Goal: Complete application form: Complete application form

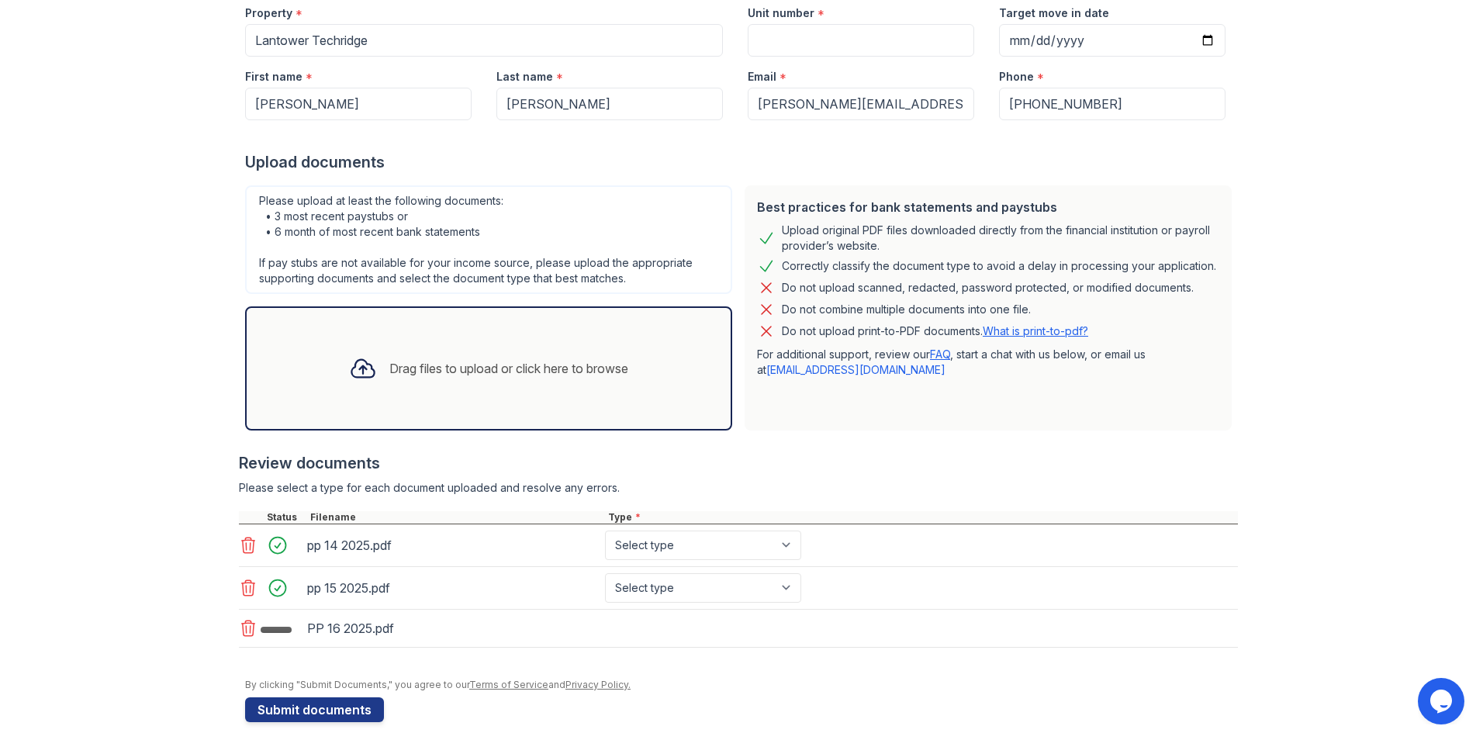
scroll to position [178, 0]
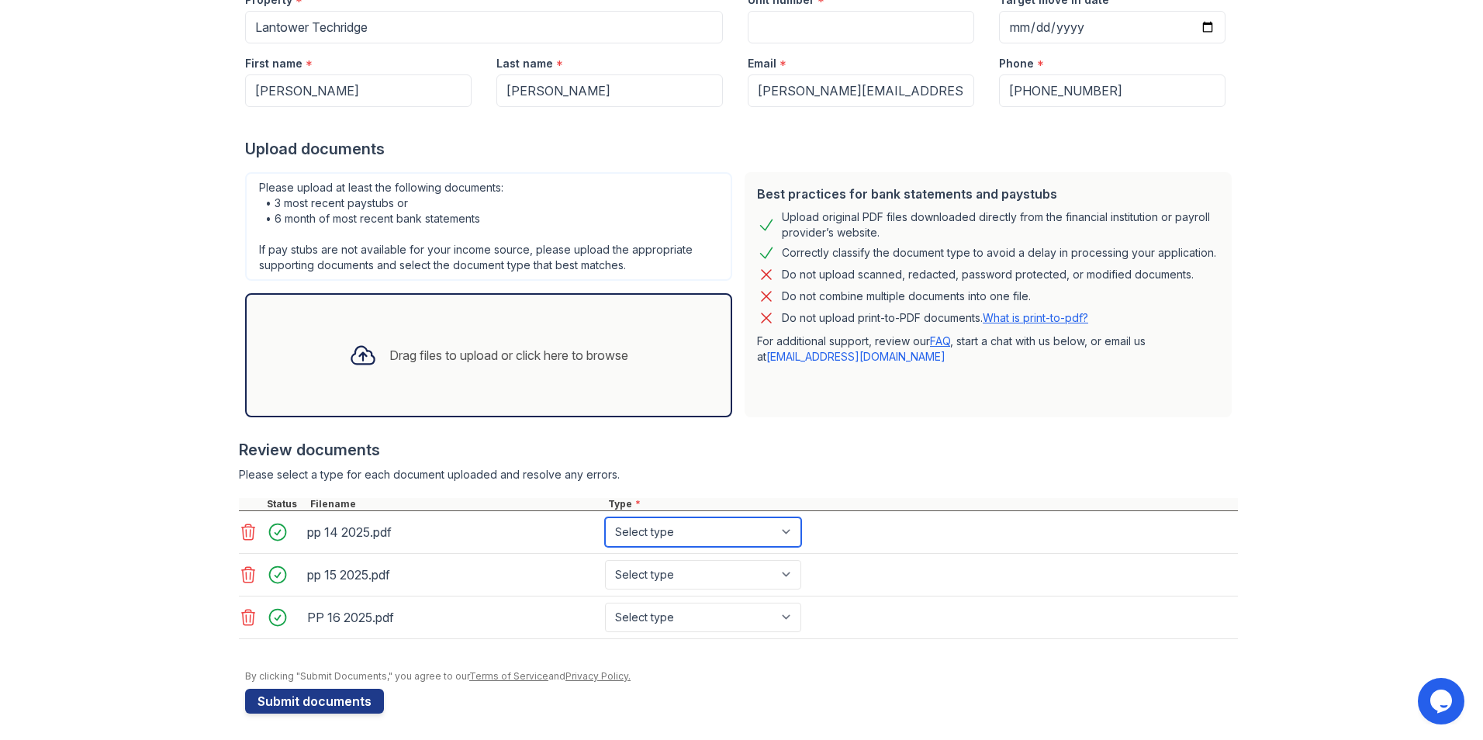
click at [788, 531] on select "Select type Paystub Bank Statement Offer Letter Tax Documents Benefit Award Let…" at bounding box center [703, 531] width 196 height 29
select select "paystub"
click at [605, 517] on select "Select type Paystub Bank Statement Offer Letter Tax Documents Benefit Award Let…" at bounding box center [703, 531] width 196 height 29
click at [783, 569] on select "Select type Paystub Bank Statement Offer Letter Tax Documents Benefit Award Let…" at bounding box center [703, 574] width 196 height 29
select select "paystub"
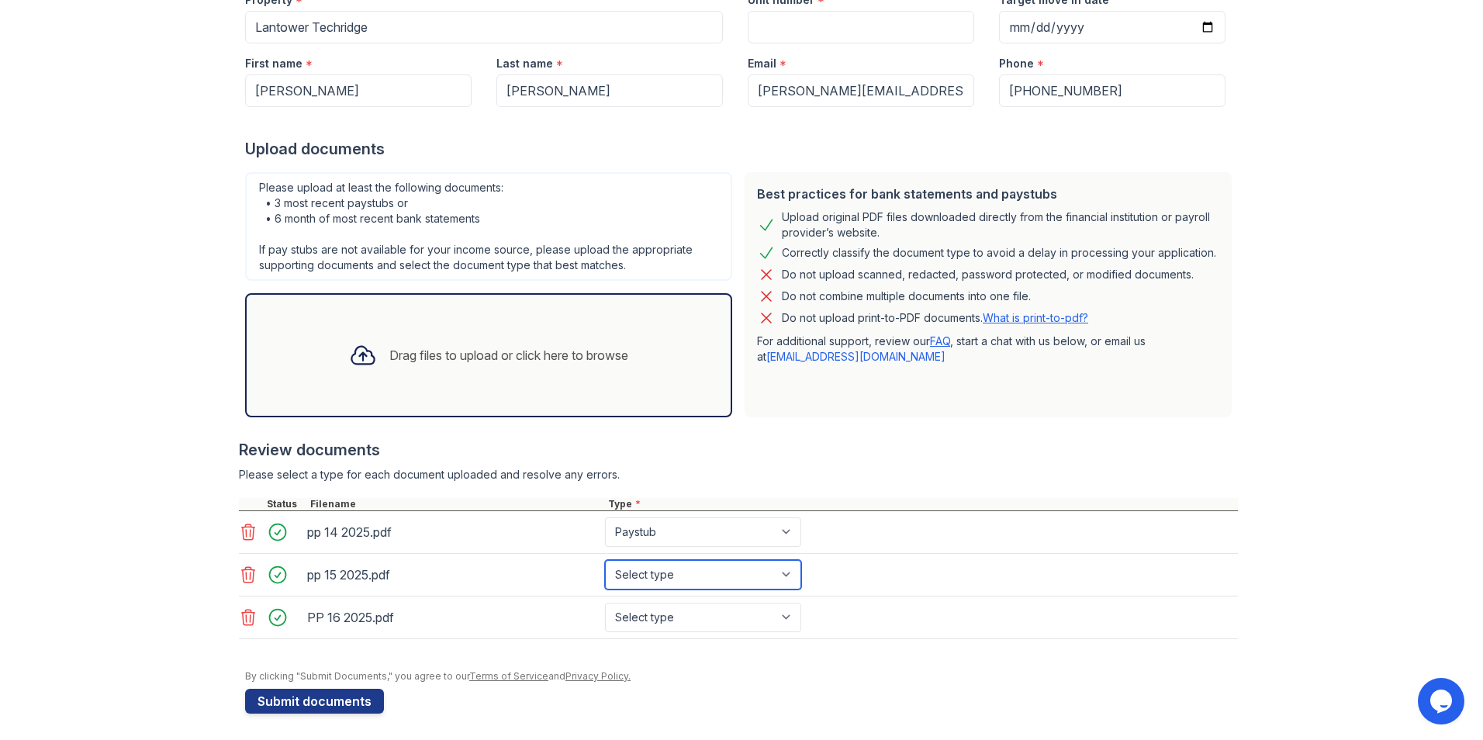
click at [605, 560] on select "Select type Paystub Bank Statement Offer Letter Tax Documents Benefit Award Let…" at bounding box center [703, 574] width 196 height 29
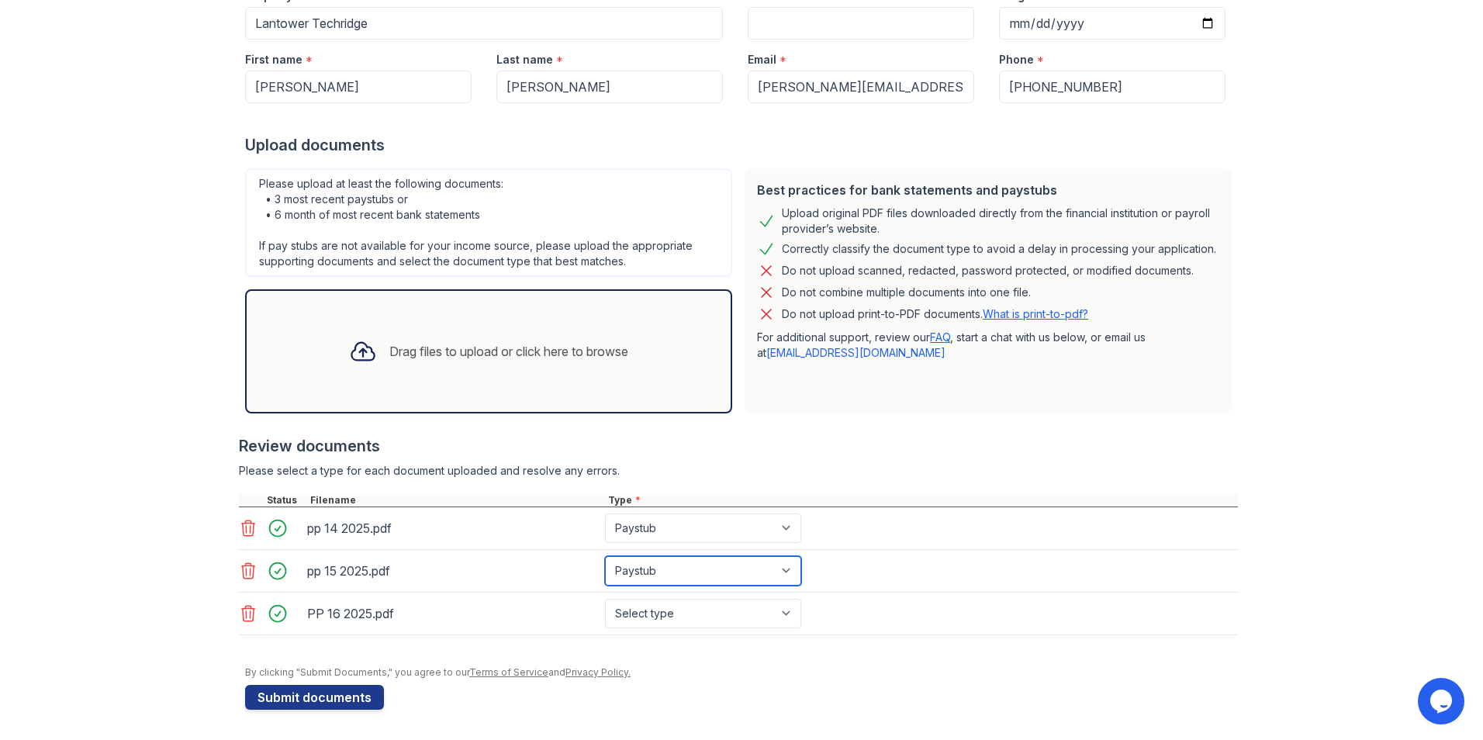
scroll to position [183, 0]
click at [781, 610] on select "Select type Paystub Bank Statement Offer Letter Tax Documents Benefit Award Let…" at bounding box center [703, 612] width 196 height 29
select select "paystub"
click at [605, 598] on select "Select type Paystub Bank Statement Offer Letter Tax Documents Benefit Award Let…" at bounding box center [703, 612] width 196 height 29
click at [320, 694] on button "Submit documents" at bounding box center [314, 696] width 139 height 25
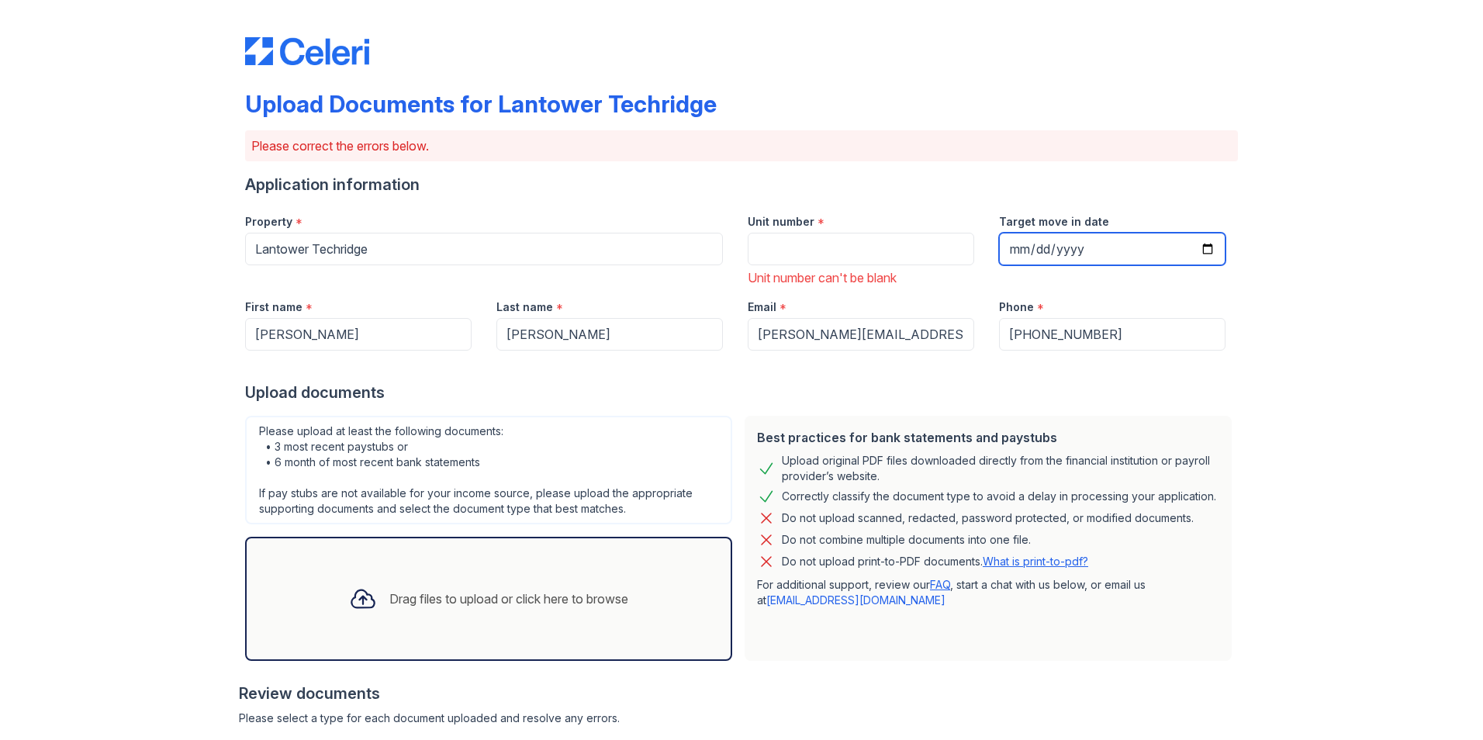
click at [1201, 251] on input "Target move in date" at bounding box center [1112, 249] width 227 height 33
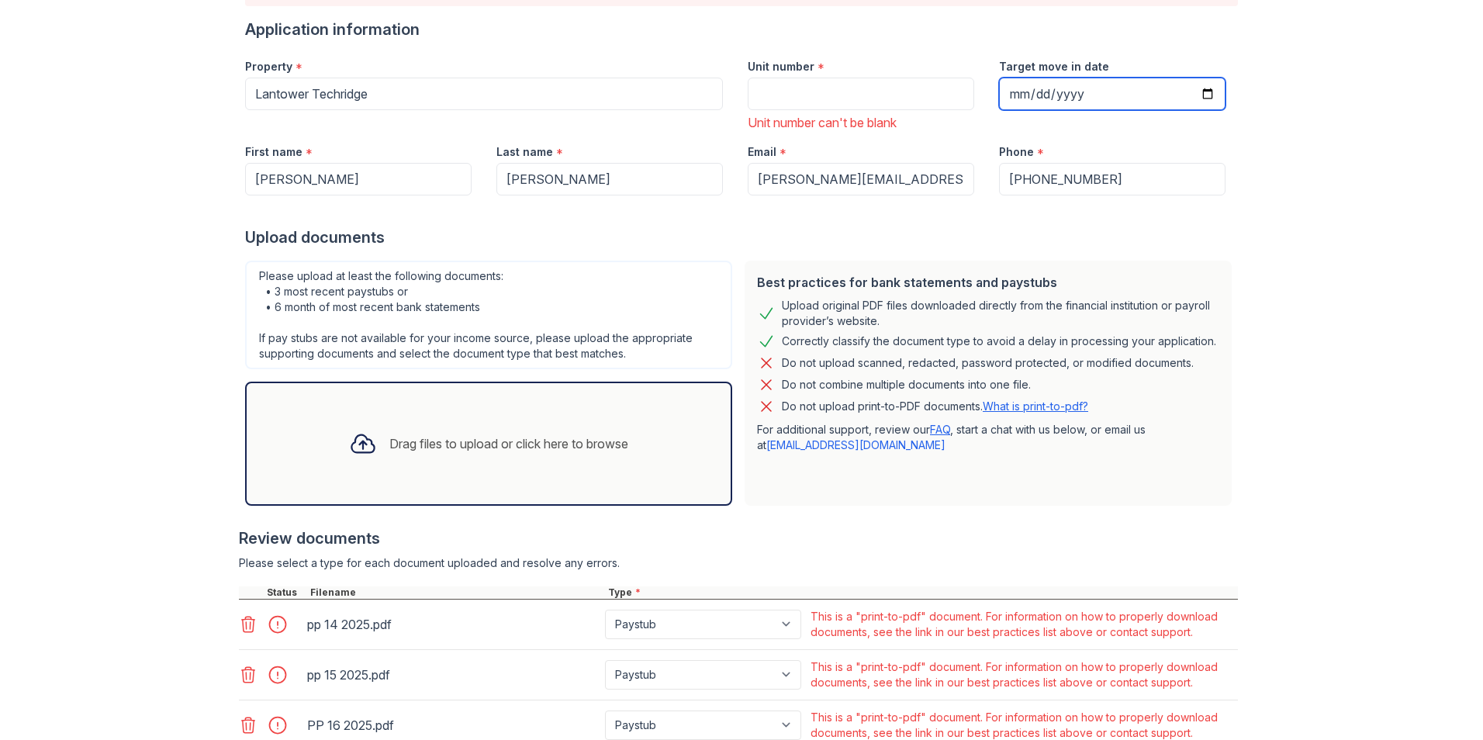
scroll to position [272, 0]
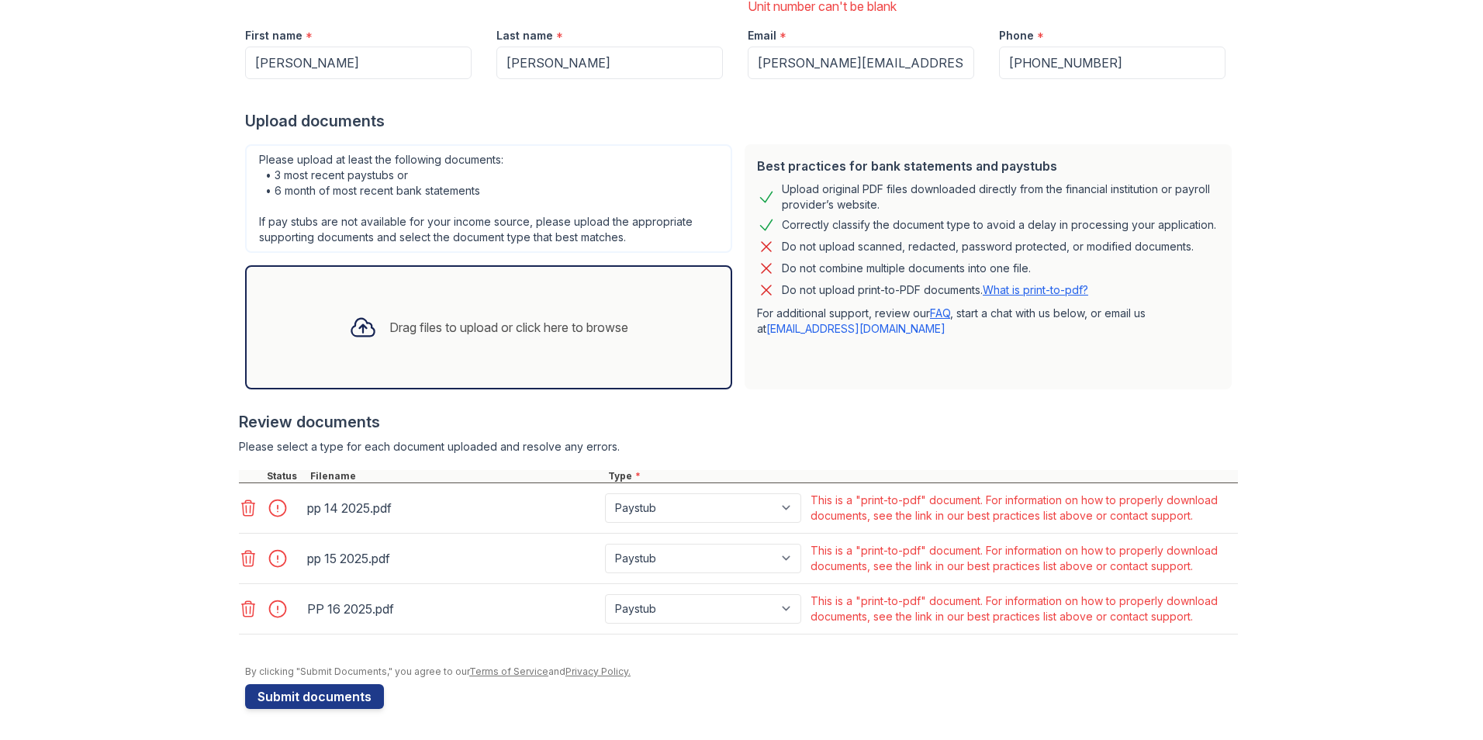
click at [241, 505] on icon at bounding box center [248, 508] width 19 height 19
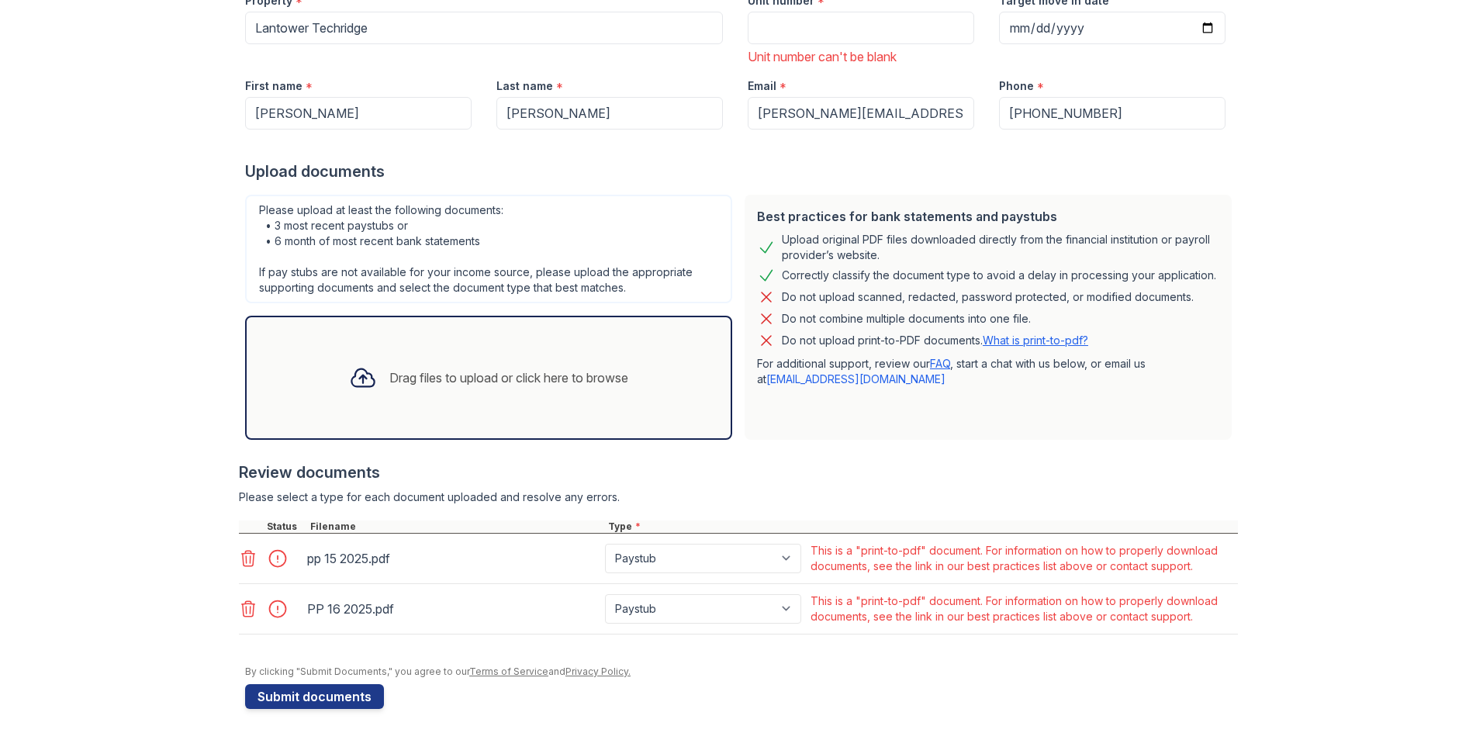
scroll to position [221, 0]
click at [239, 556] on icon at bounding box center [248, 558] width 19 height 19
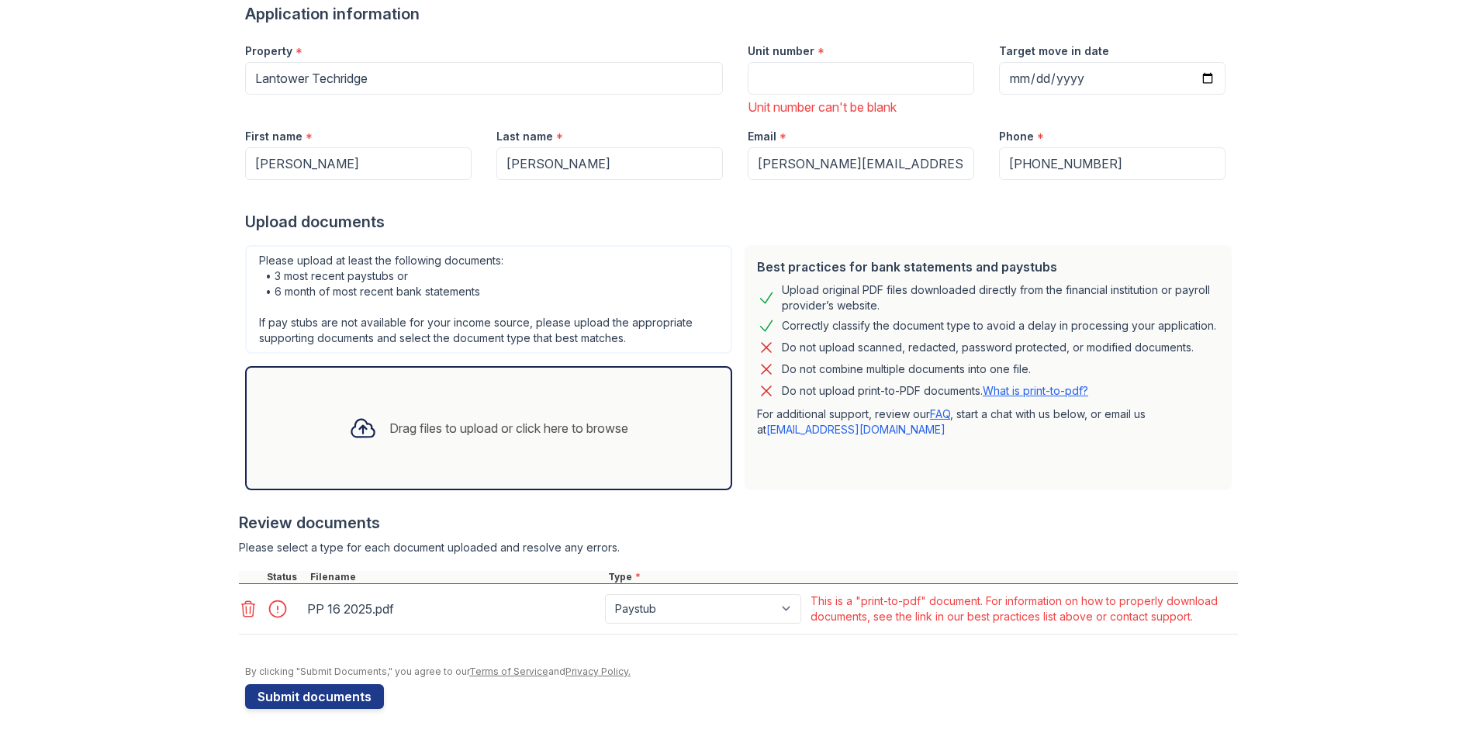
click at [242, 609] on icon at bounding box center [248, 609] width 13 height 16
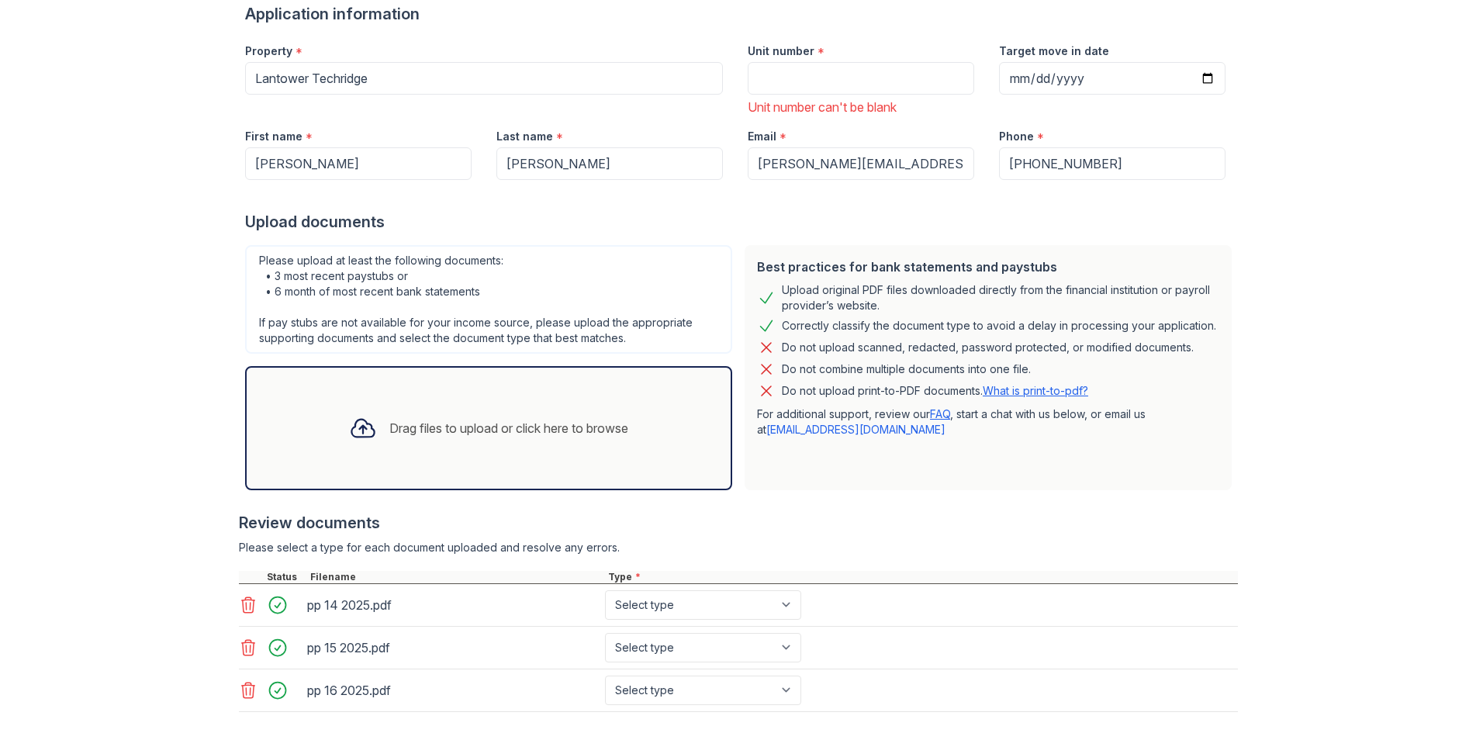
scroll to position [248, 0]
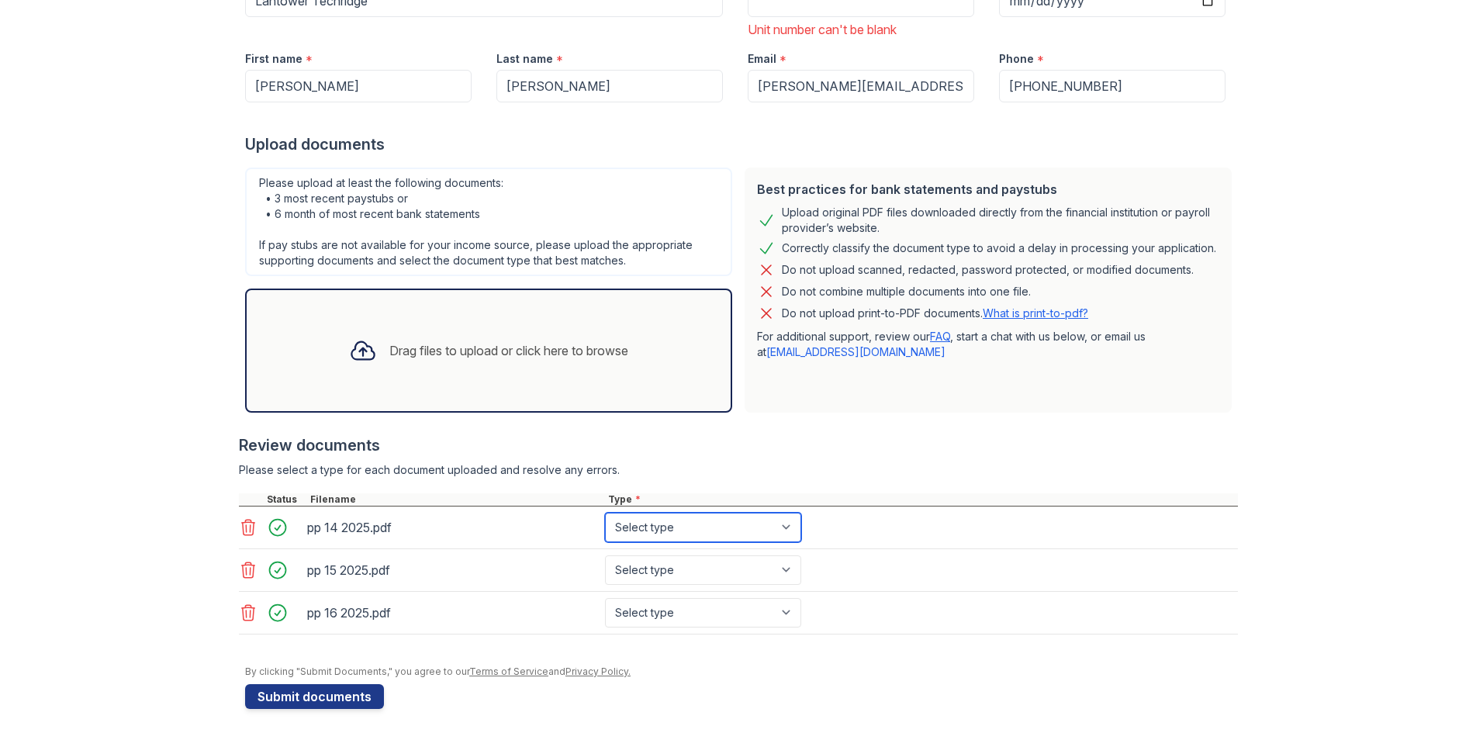
click at [776, 529] on select "Select type Paystub Bank Statement Offer Letter Tax Documents Benefit Award Let…" at bounding box center [703, 527] width 196 height 29
select select "paystub"
click at [605, 513] on select "Select type Paystub Bank Statement Offer Letter Tax Documents Benefit Award Let…" at bounding box center [703, 527] width 196 height 29
click at [649, 573] on select "Select type Paystub Bank Statement Offer Letter Tax Documents Benefit Award Let…" at bounding box center [703, 569] width 196 height 29
select select "paystub"
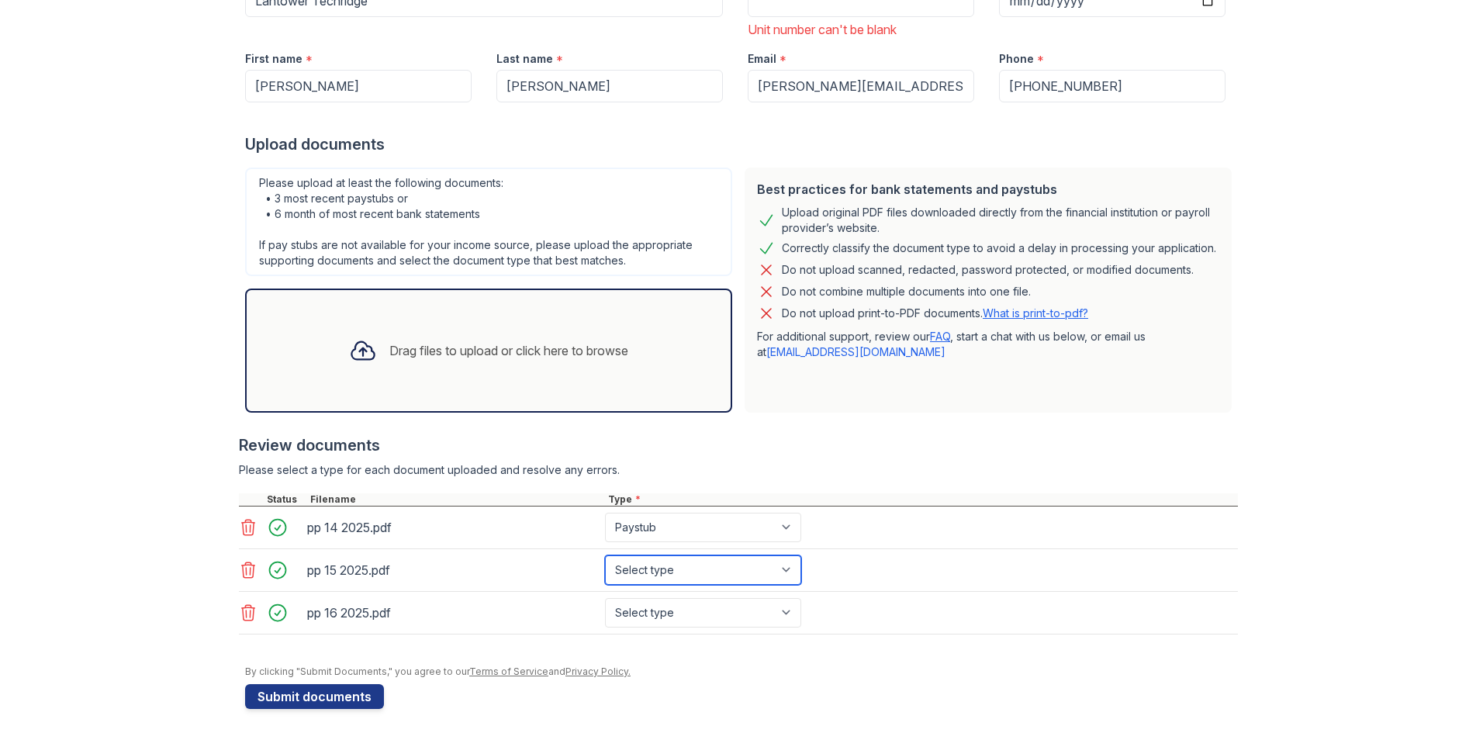
click at [605, 555] on select "Select type Paystub Bank Statement Offer Letter Tax Documents Benefit Award Let…" at bounding box center [703, 569] width 196 height 29
click at [682, 613] on select "Select type Paystub Bank Statement Offer Letter Tax Documents Benefit Award Let…" at bounding box center [703, 612] width 196 height 29
select select "paystub"
click at [605, 598] on select "Select type Paystub Bank Statement Offer Letter Tax Documents Benefit Award Let…" at bounding box center [703, 612] width 196 height 29
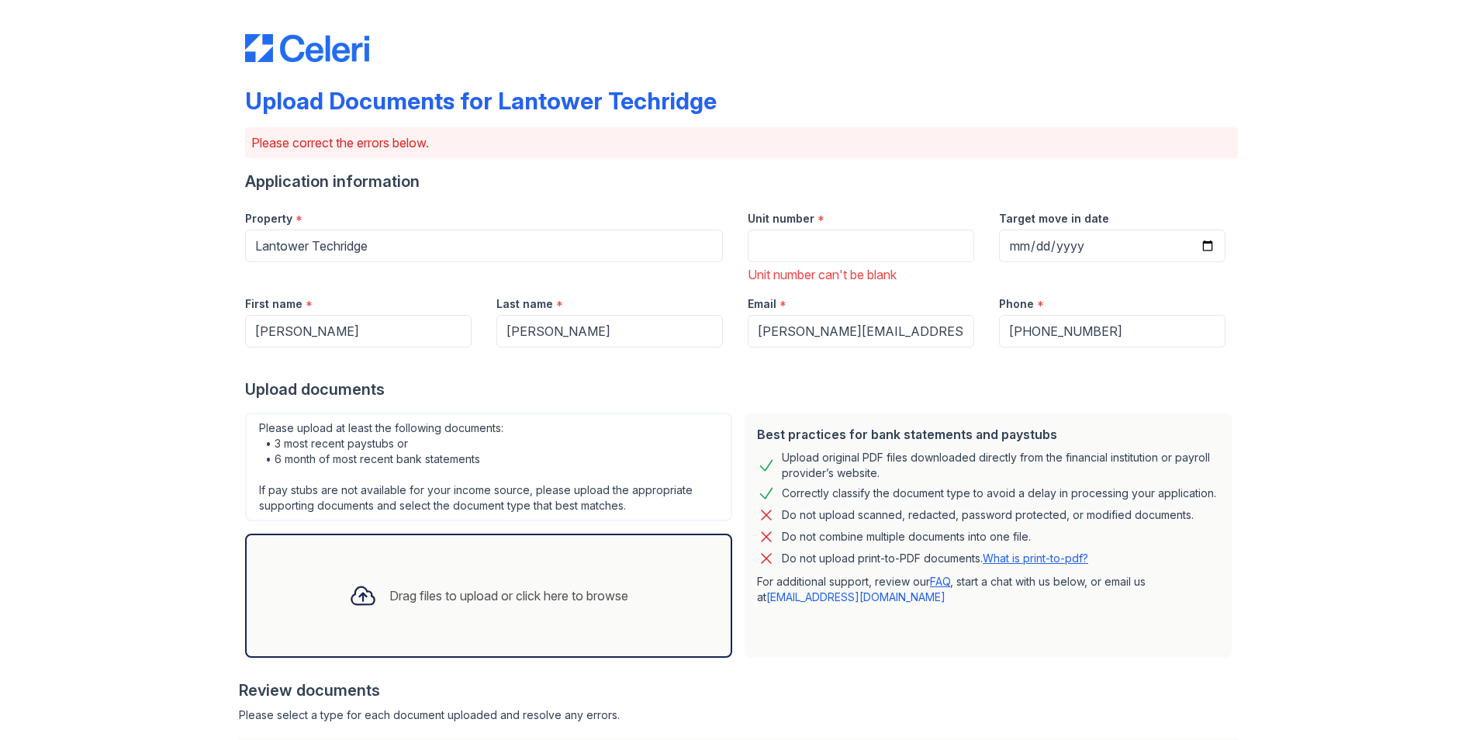
scroll to position [0, 0]
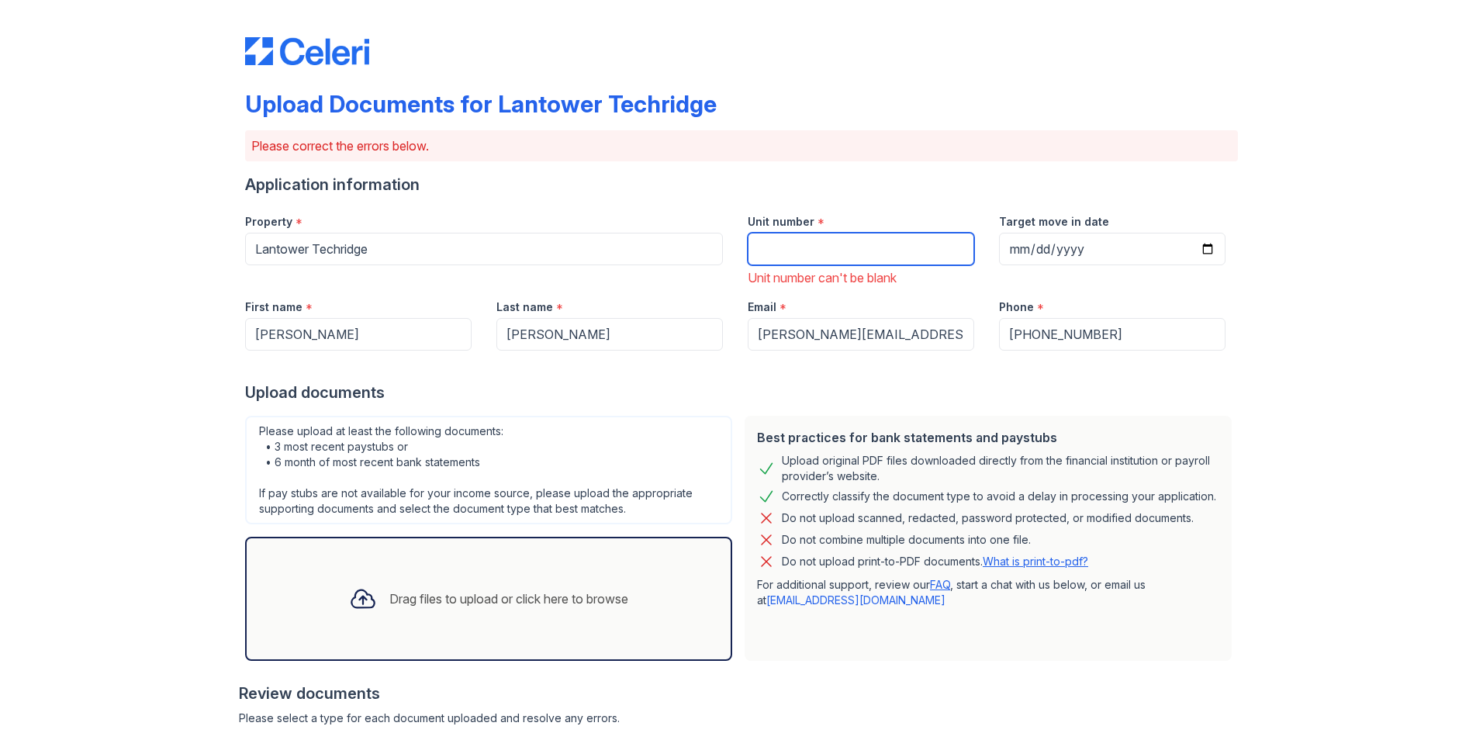
click at [761, 241] on input "Unit number" at bounding box center [861, 249] width 227 height 33
type input "1116"
click at [1193, 245] on input "Target move in date" at bounding box center [1112, 249] width 227 height 33
click at [1202, 247] on input "Target move in date" at bounding box center [1112, 249] width 227 height 33
type input "[DATE]"
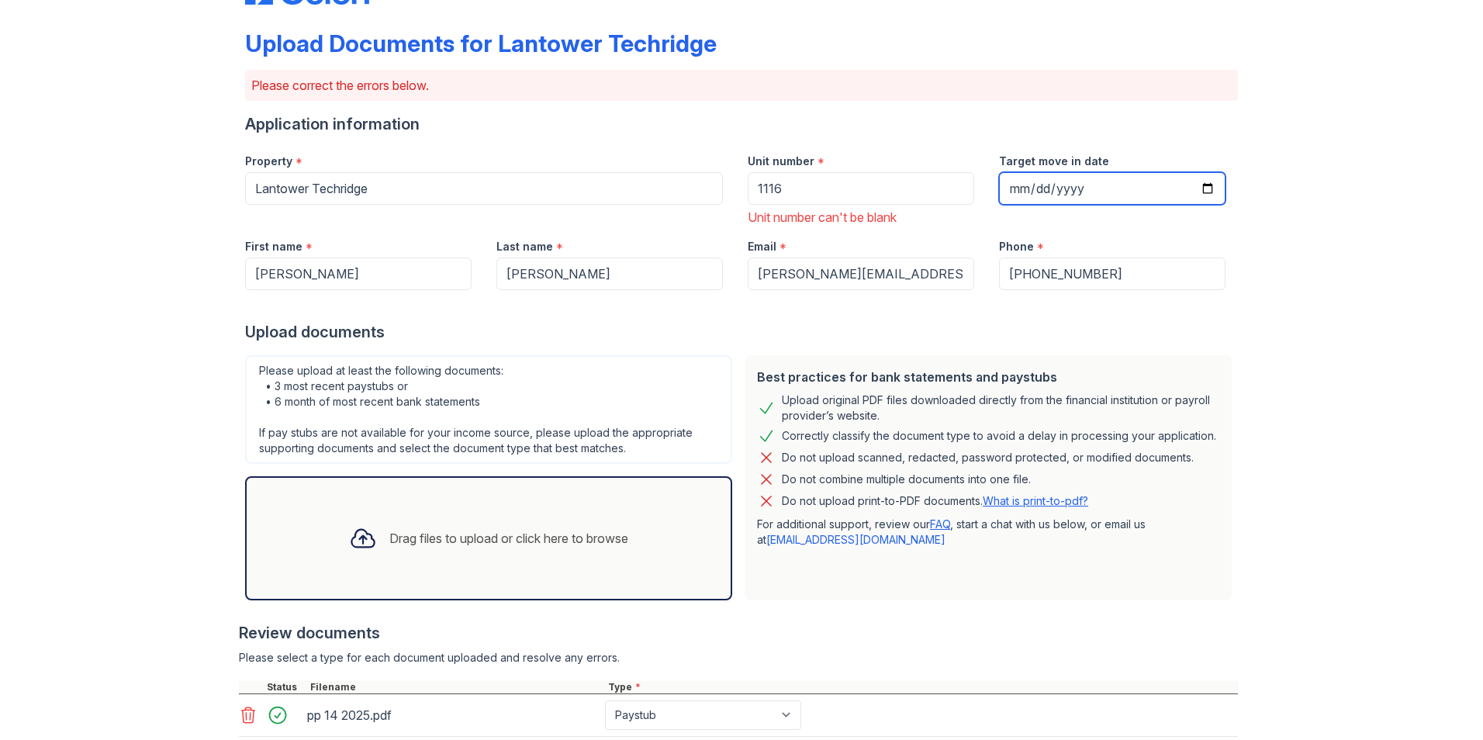
scroll to position [248, 0]
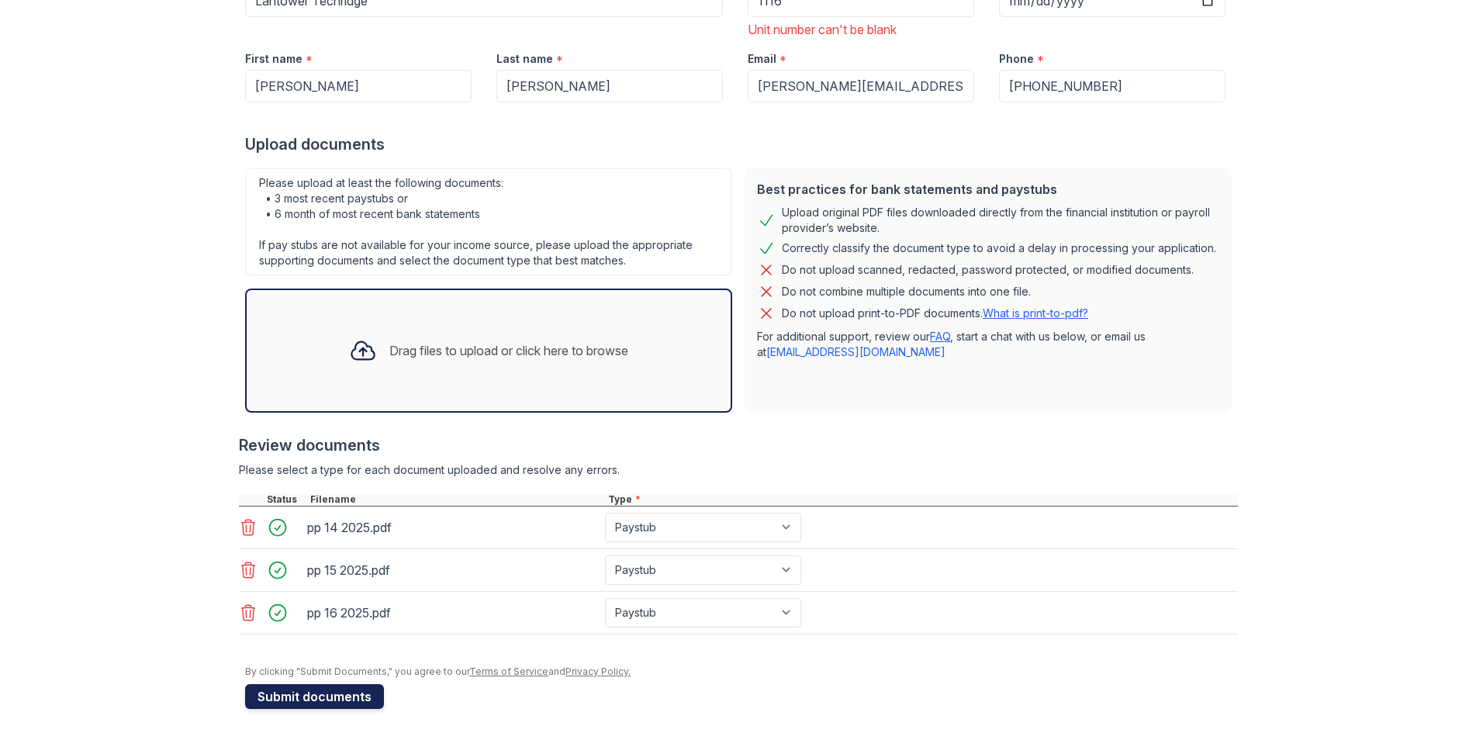
click at [290, 694] on button "Submit documents" at bounding box center [314, 696] width 139 height 25
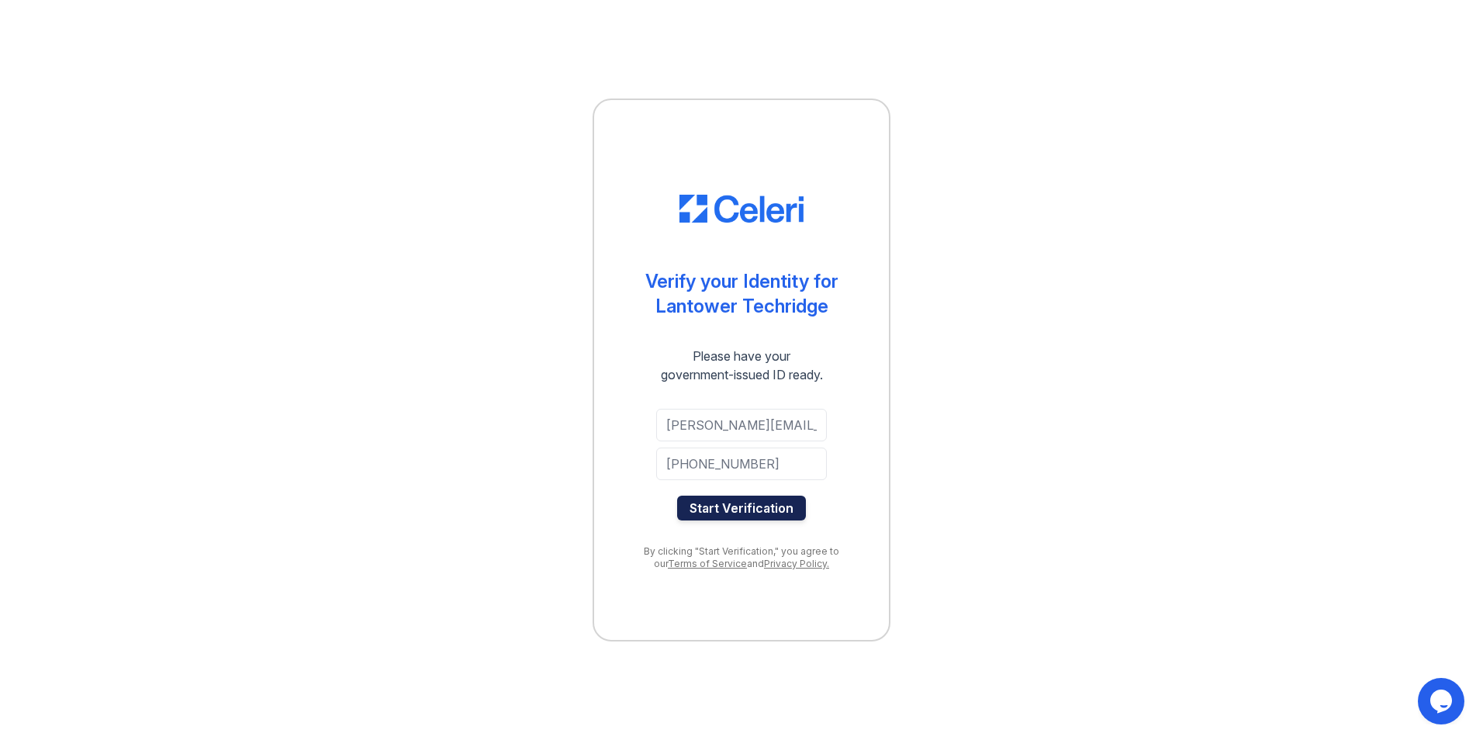
click at [732, 508] on button "Start Verification" at bounding box center [741, 508] width 129 height 25
